Goal: Navigation & Orientation: Find specific page/section

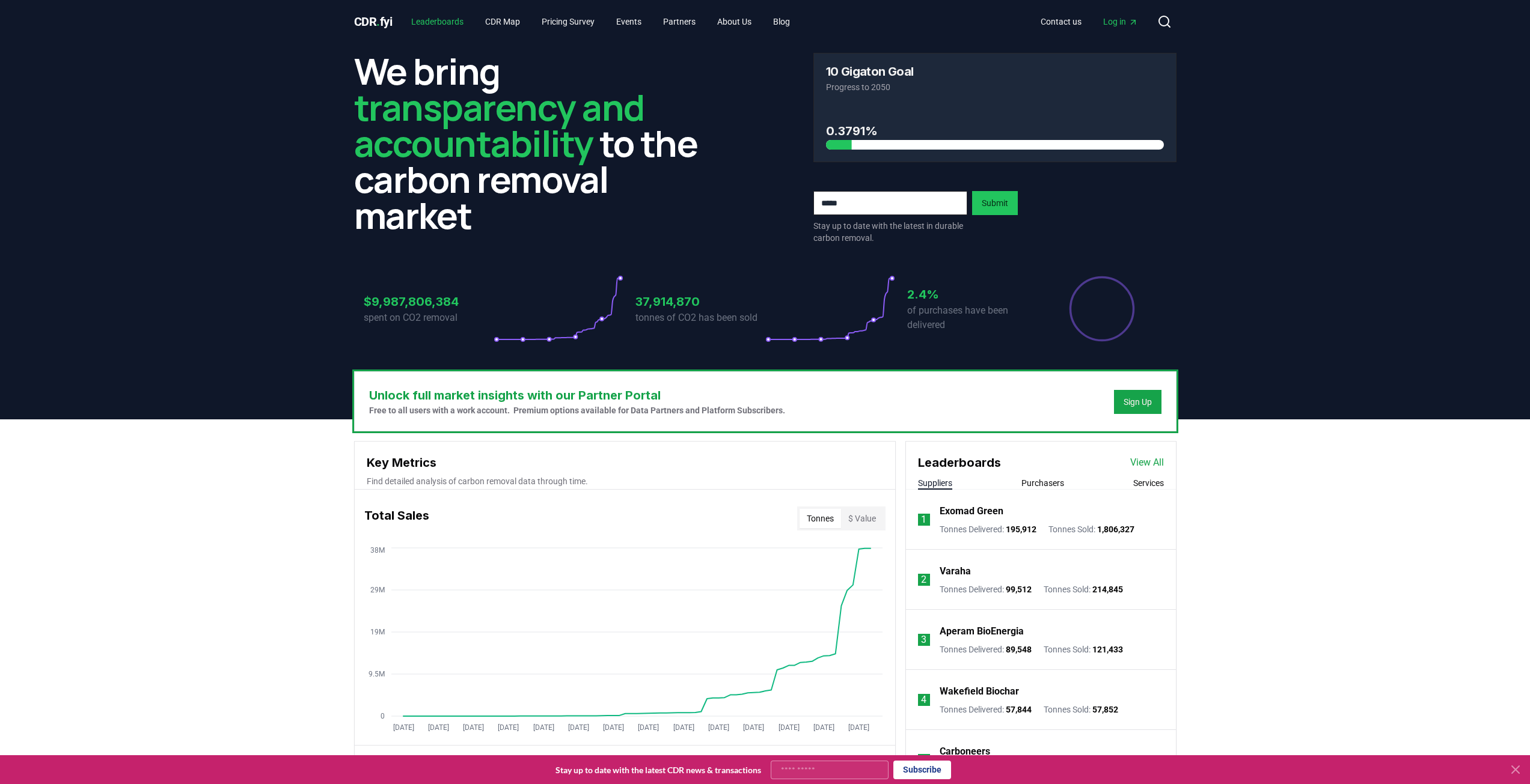
click at [454, 27] on link "Leaderboards" at bounding box center [438, 21] width 72 height 21
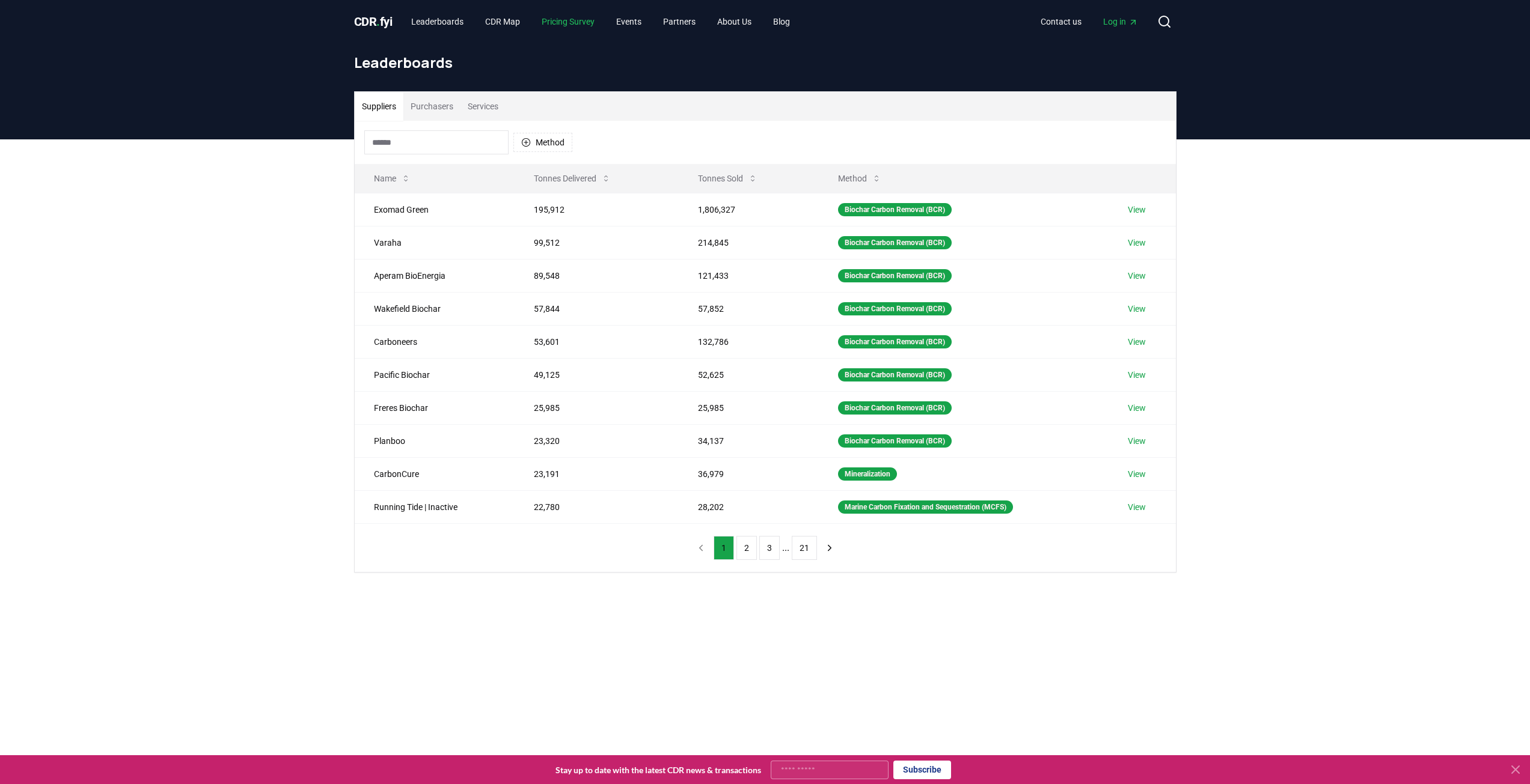
click at [569, 19] on link "Pricing Survey" at bounding box center [568, 21] width 72 height 21
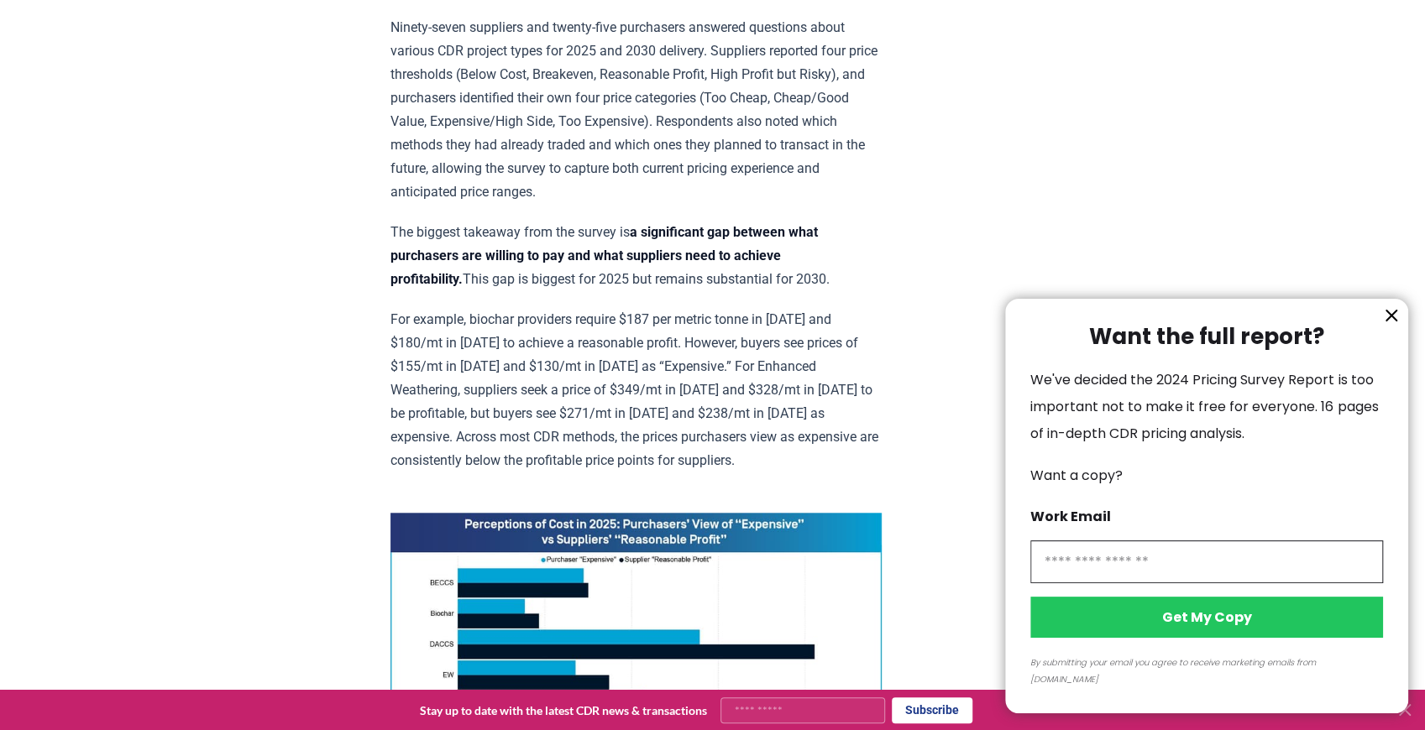
scroll to position [923, 0]
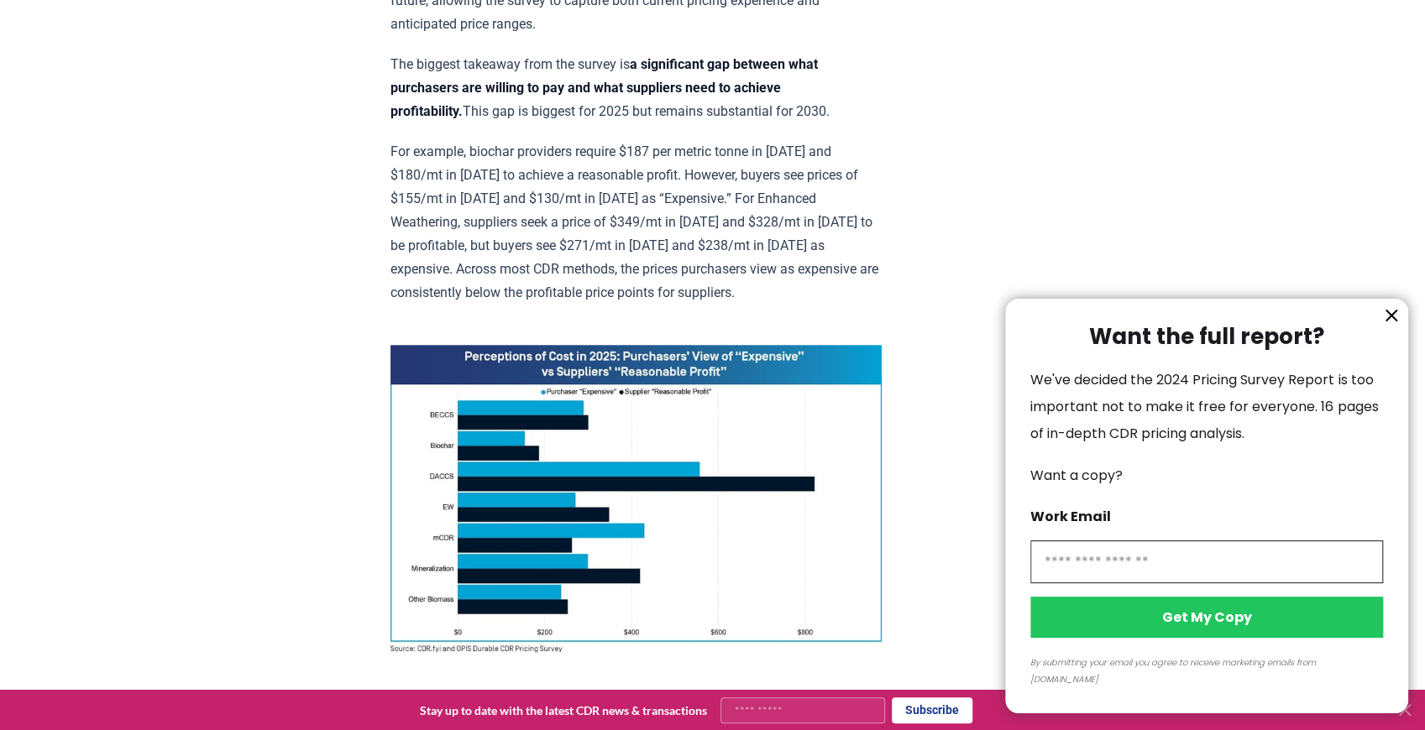
click at [1393, 321] on icon "information" at bounding box center [1391, 316] width 10 height 10
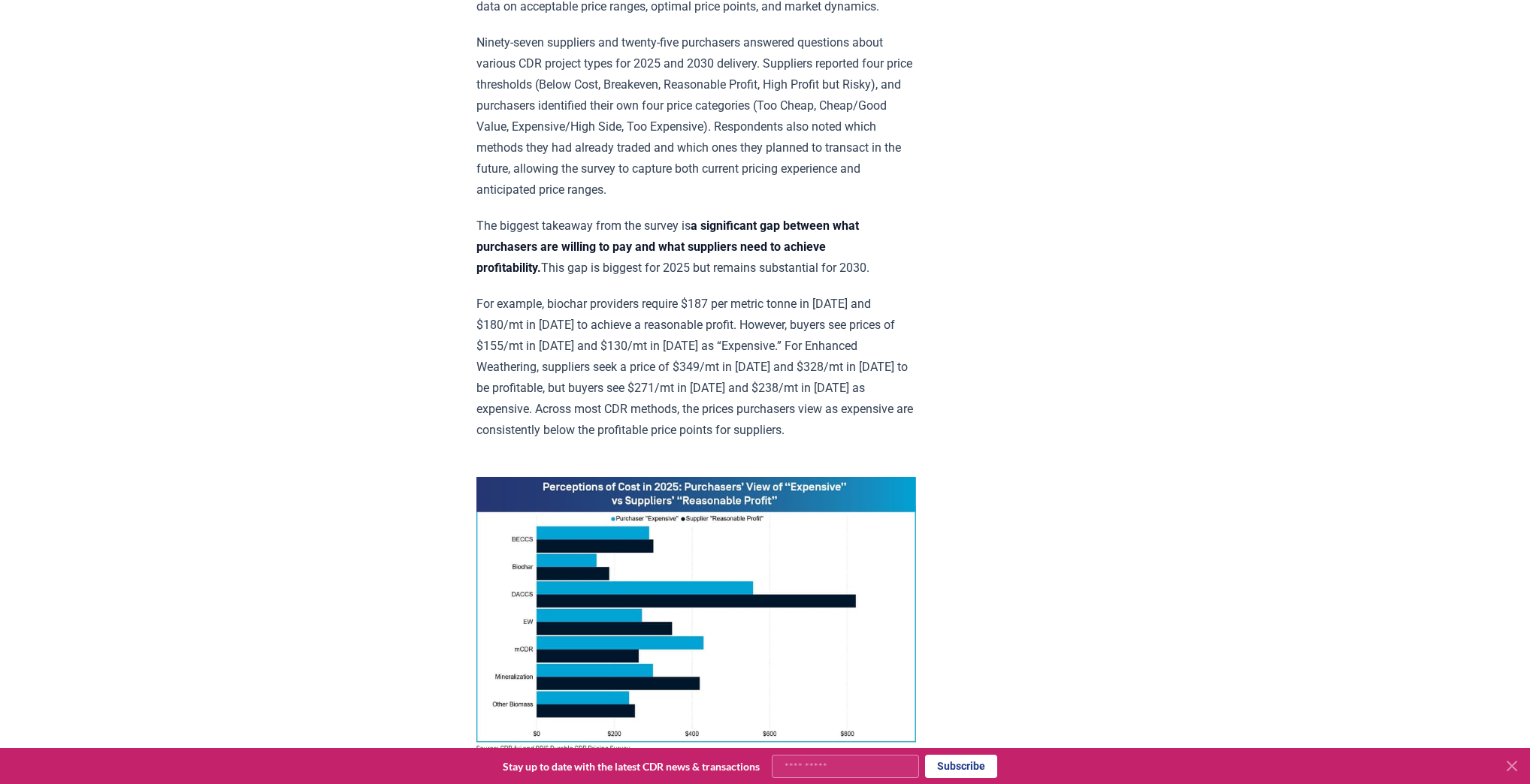
scroll to position [656, 0]
